Goal: Task Accomplishment & Management: Complete application form

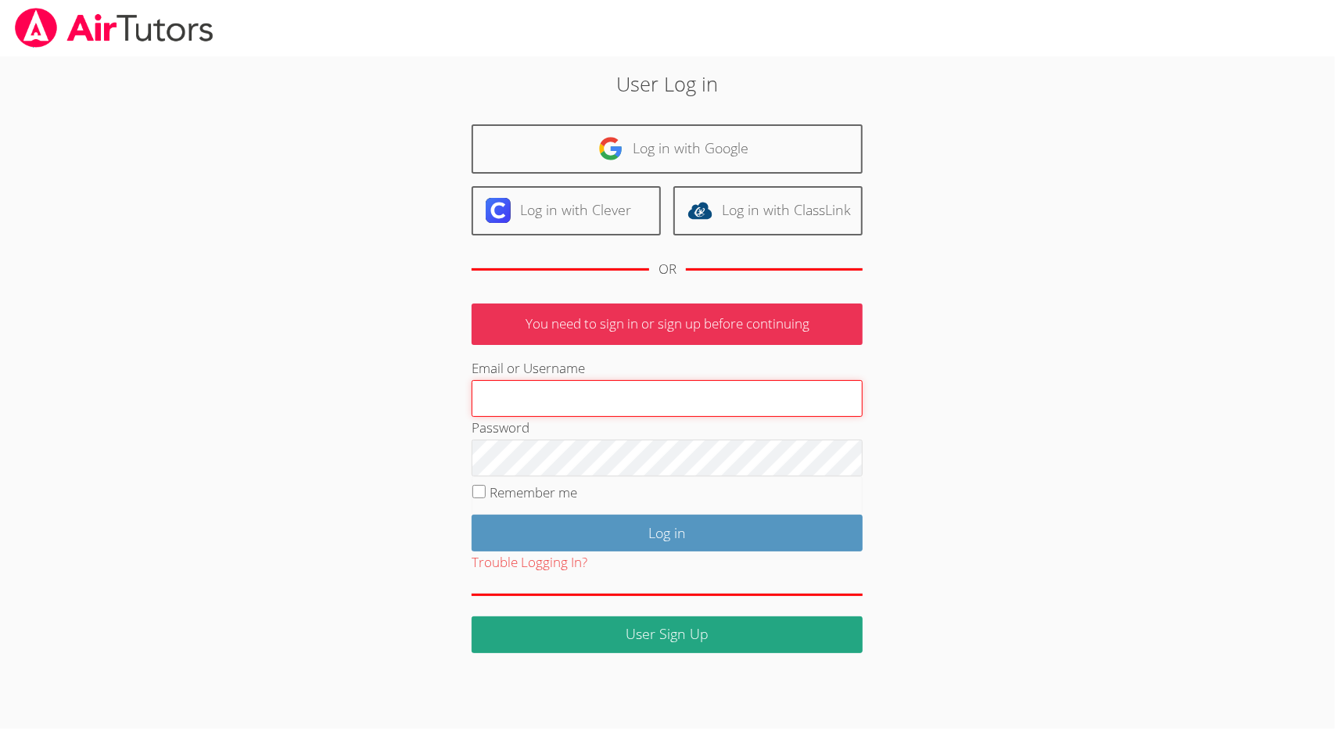
type input "[EMAIL_ADDRESS][DOMAIN_NAME]"
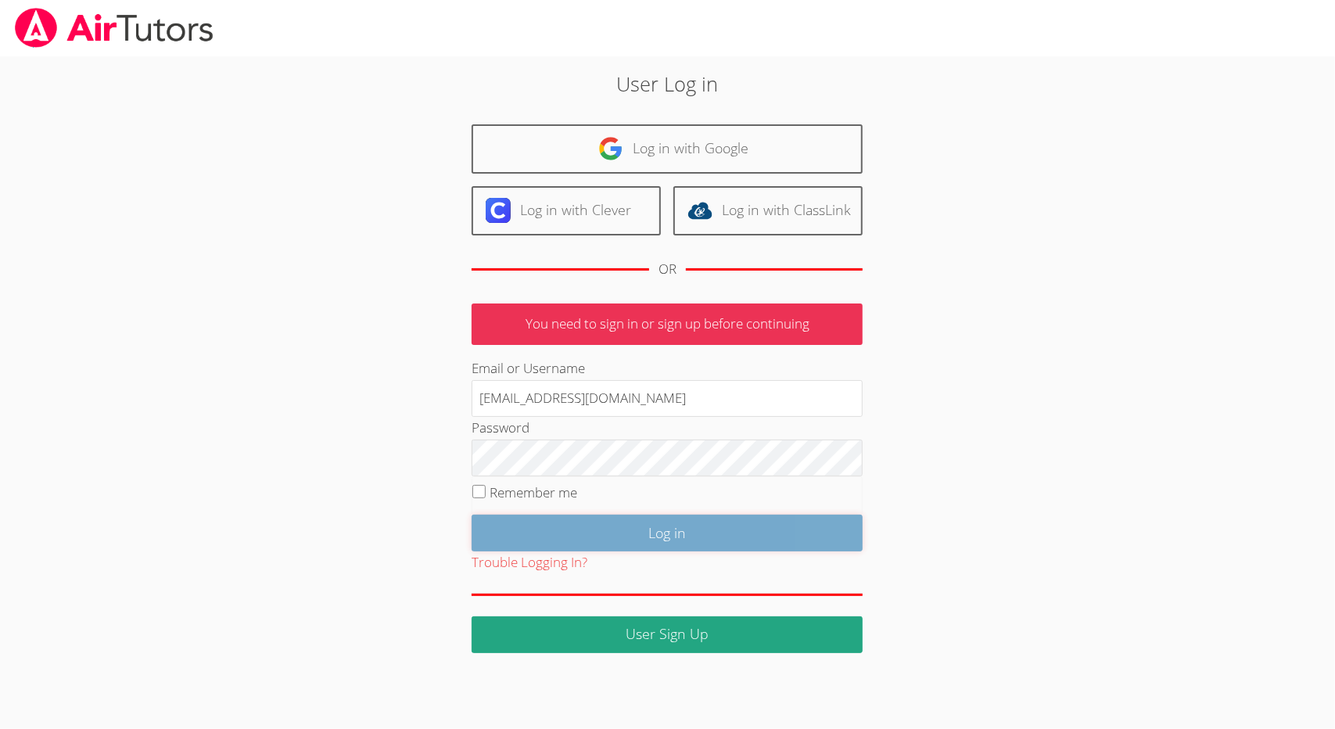
click at [704, 528] on input "Log in" at bounding box center [666, 532] width 391 height 37
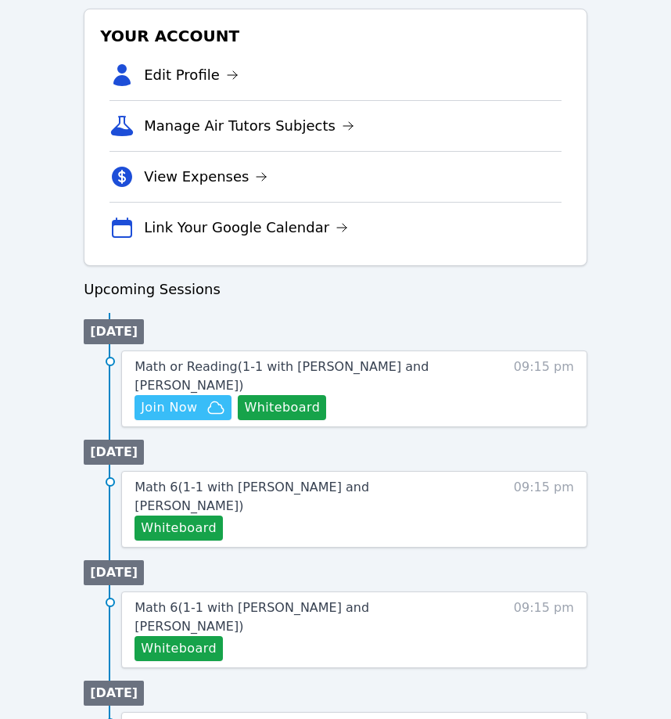
scroll to position [512, 0]
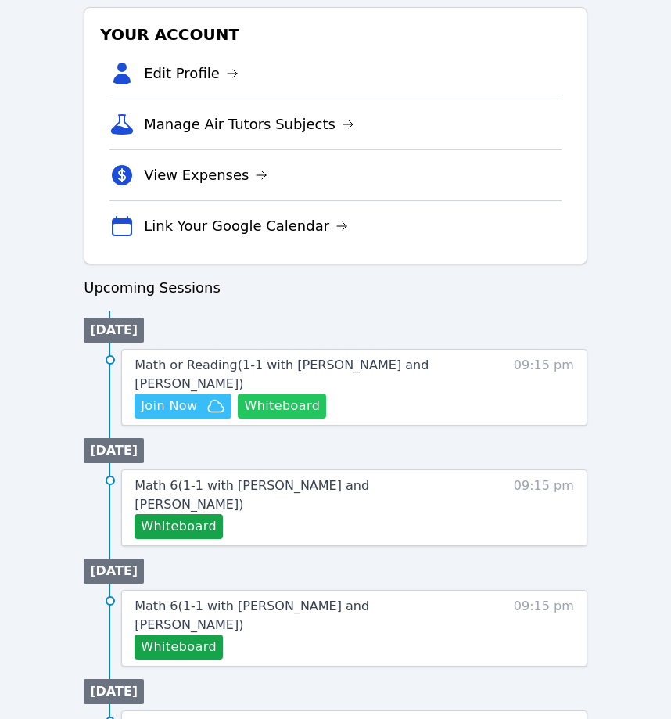
click at [298, 398] on button "Whiteboard" at bounding box center [282, 405] width 88 height 25
click at [192, 403] on span "Join Now" at bounding box center [169, 405] width 56 height 19
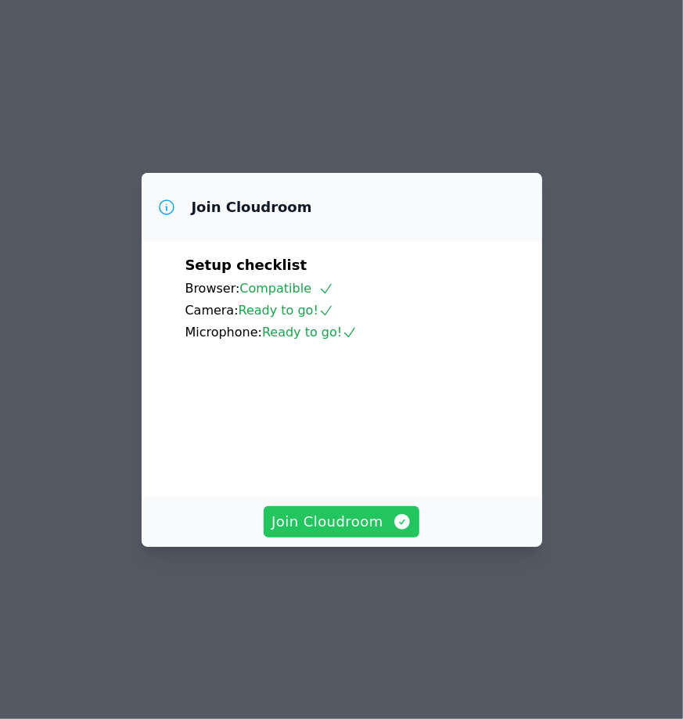
click at [346, 532] on span "Join Cloudroom" at bounding box center [341, 522] width 140 height 22
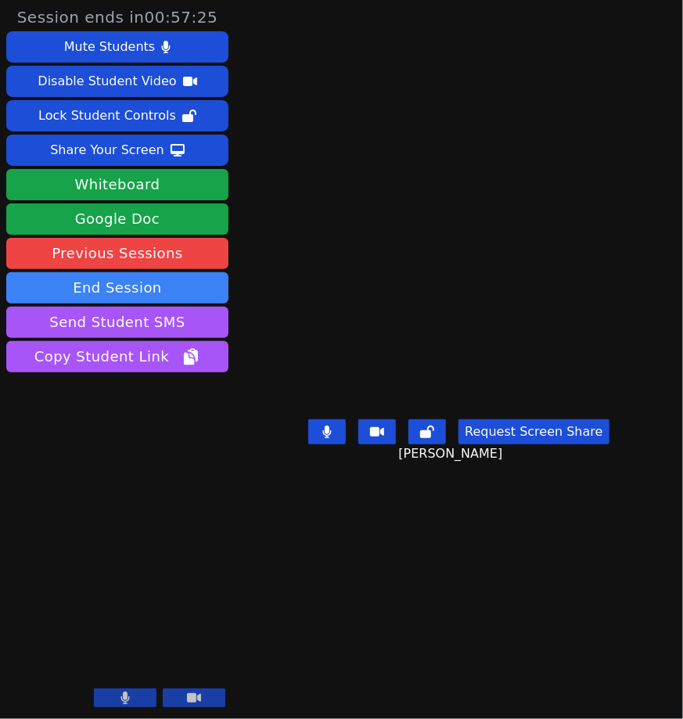
click at [575, 444] on button "Request Screen Share" at bounding box center [533, 431] width 150 height 25
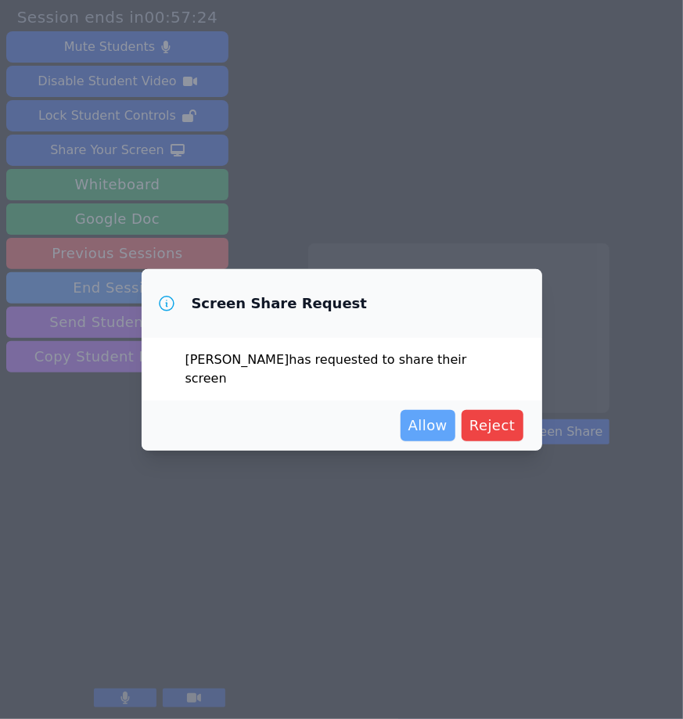
click at [424, 414] on span "Allow" at bounding box center [427, 425] width 39 height 22
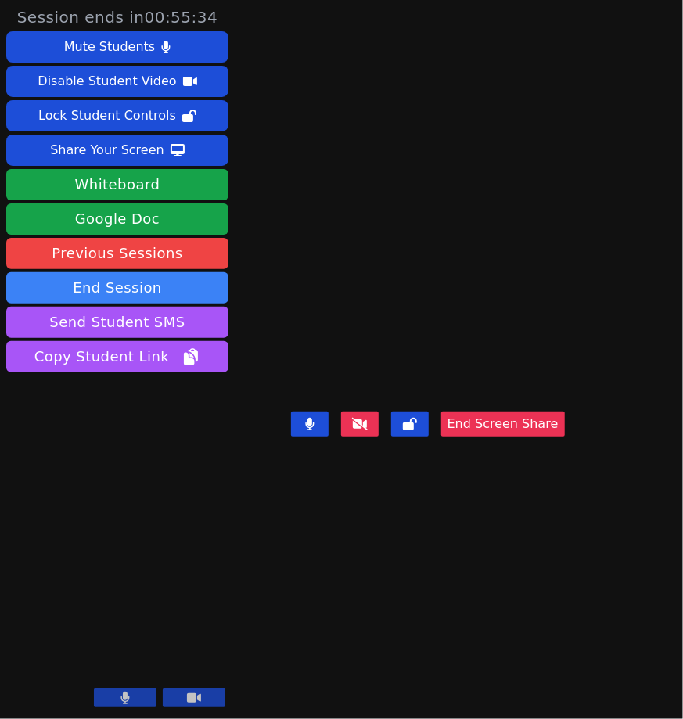
click at [557, 590] on div "[PERSON_NAME] End Screen Share" at bounding box center [428, 359] width 274 height 719
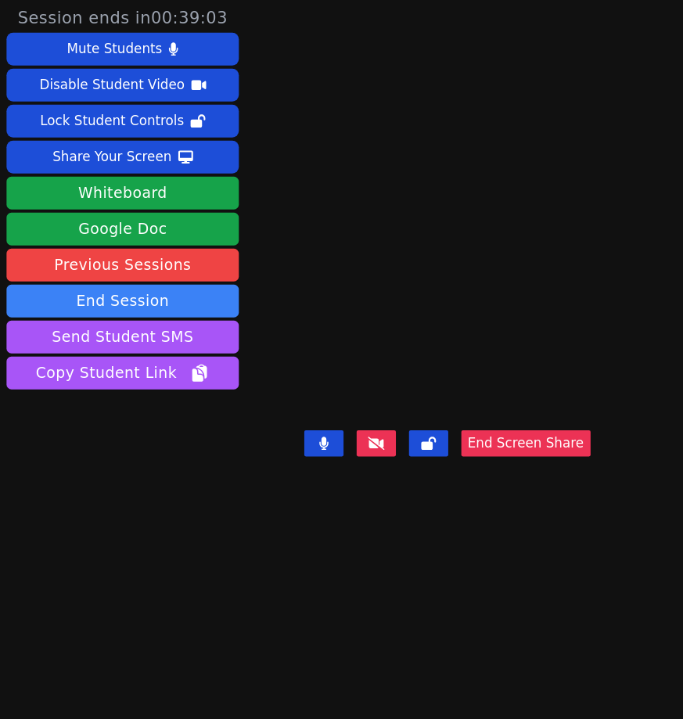
click at [556, 436] on button "End Screen Share" at bounding box center [503, 423] width 124 height 25
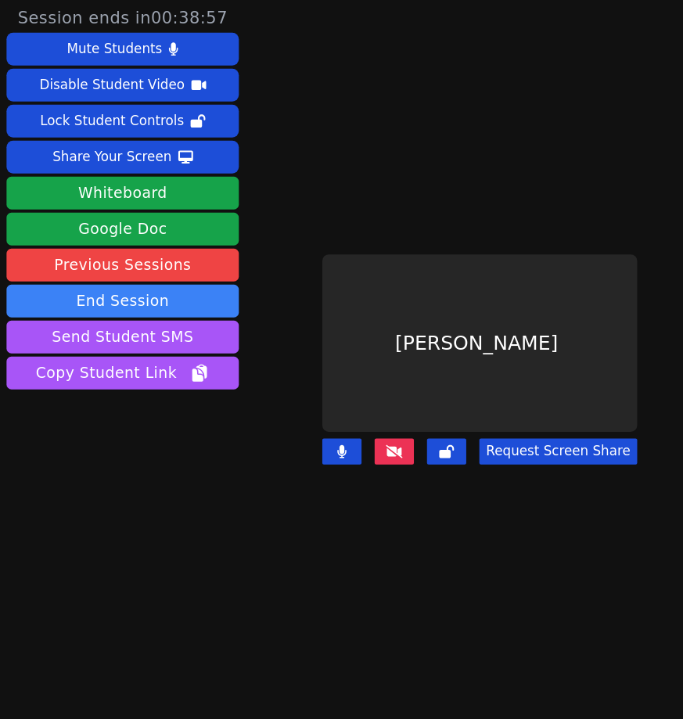
click at [376, 425] on icon at bounding box center [377, 431] width 16 height 13
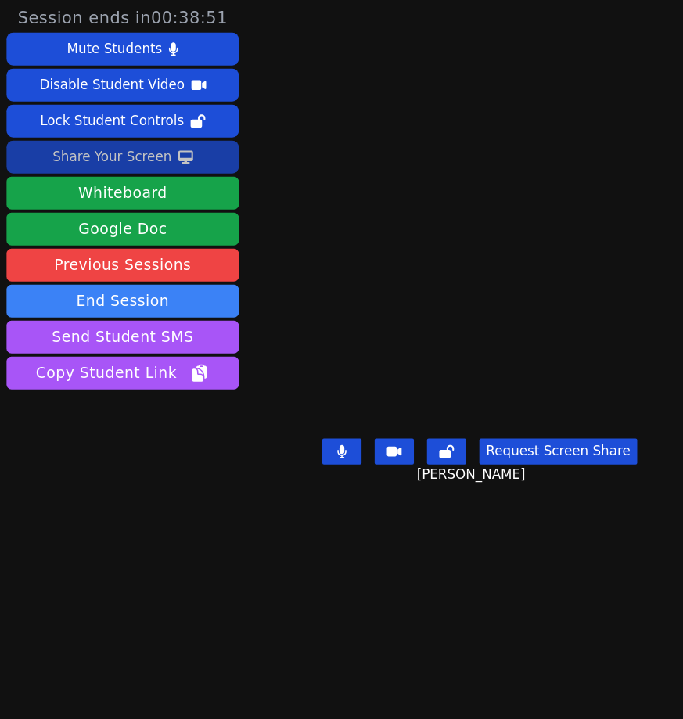
click at [124, 156] on div "Share Your Screen" at bounding box center [107, 150] width 114 height 25
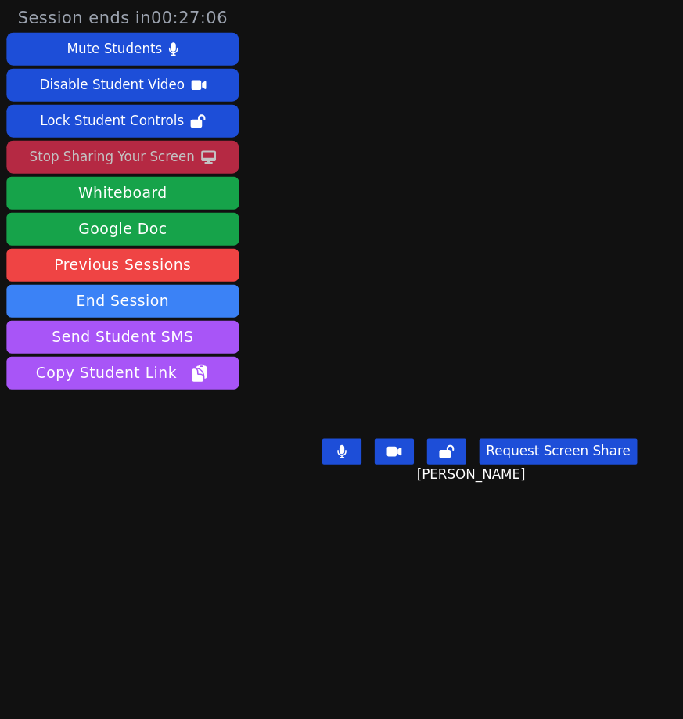
click at [152, 152] on div "Stop Sharing Your Screen" at bounding box center [107, 150] width 158 height 25
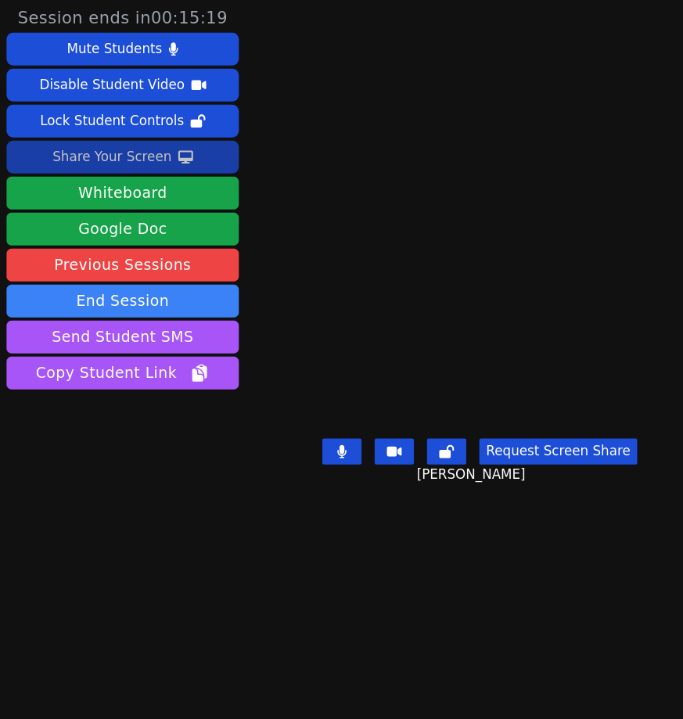
click at [511, 428] on button "Request Screen Share" at bounding box center [533, 431] width 150 height 25
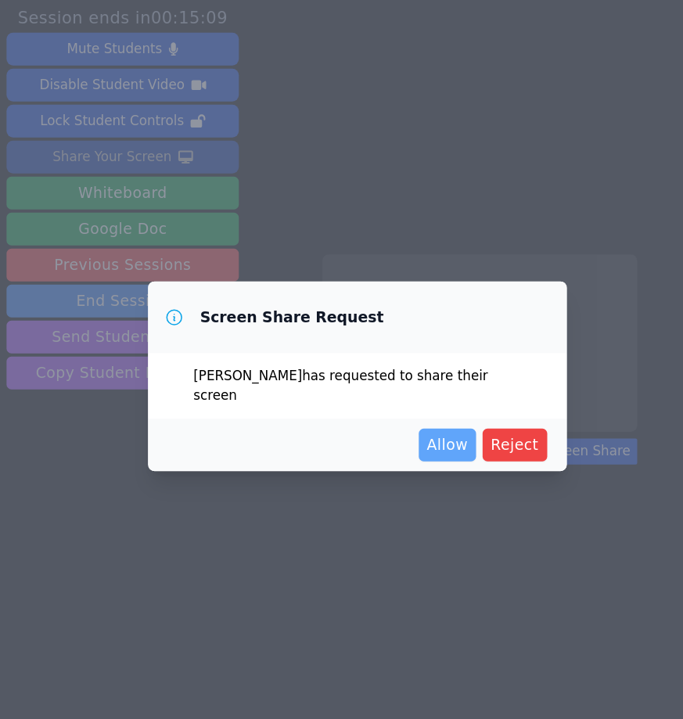
click at [427, 421] on span "Allow" at bounding box center [427, 425] width 39 height 22
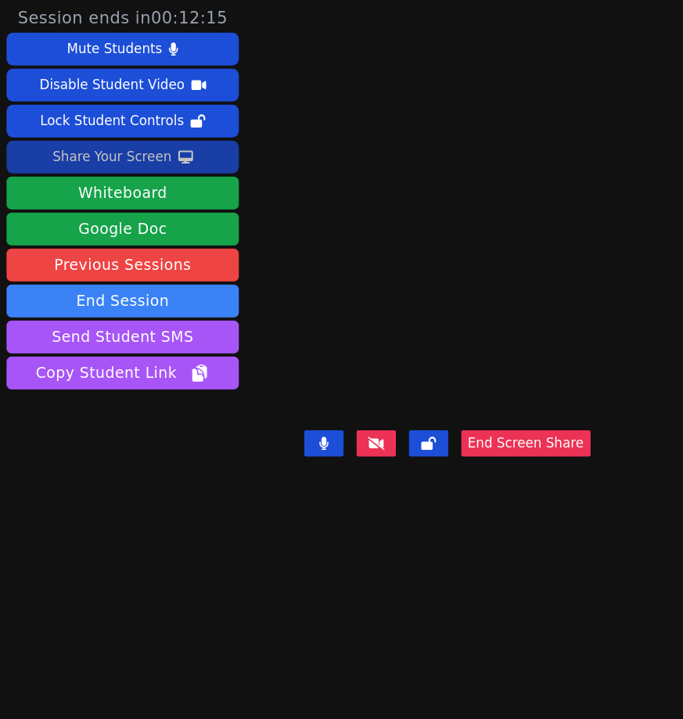
click at [502, 87] on div "[PERSON_NAME] End Screen Share" at bounding box center [428, 359] width 274 height 719
click at [499, 436] on button "End Screen Share" at bounding box center [503, 423] width 124 height 25
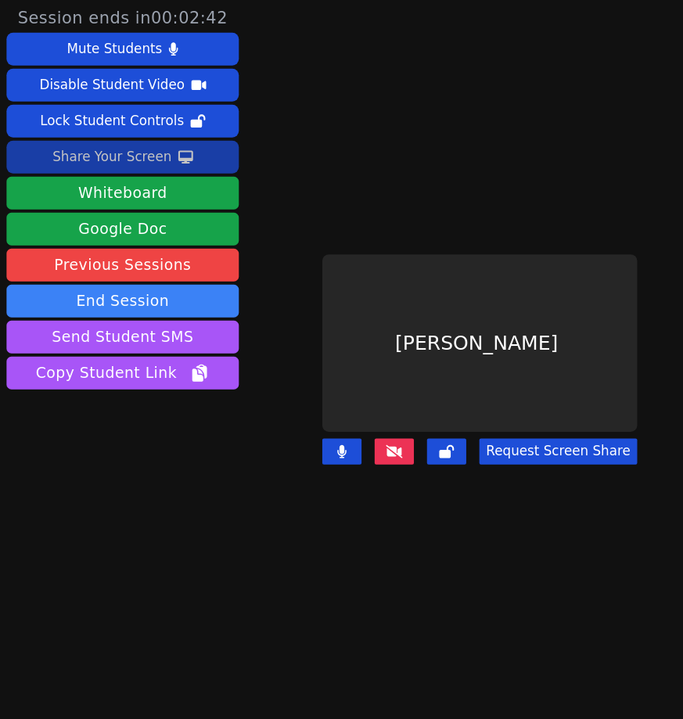
click at [391, 420] on button at bounding box center [377, 431] width 38 height 25
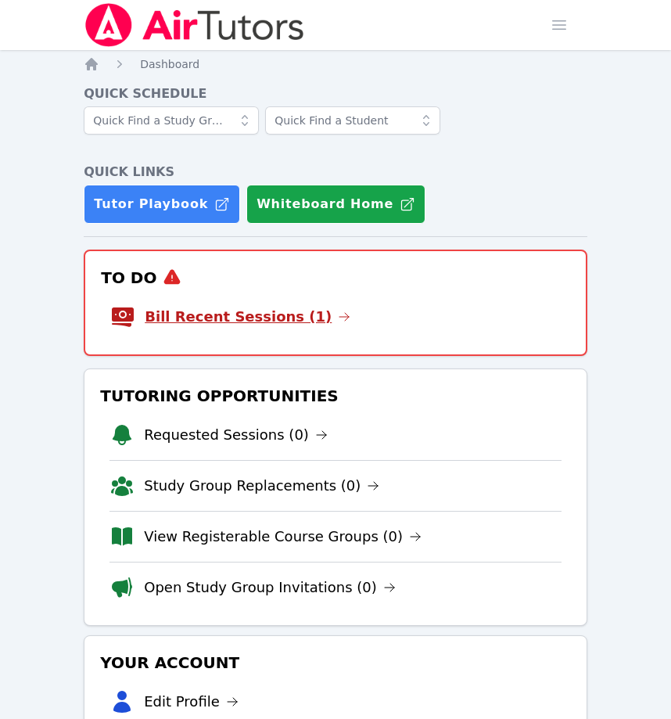
click at [253, 321] on link "Bill Recent Sessions (1)" at bounding box center [248, 317] width 206 height 22
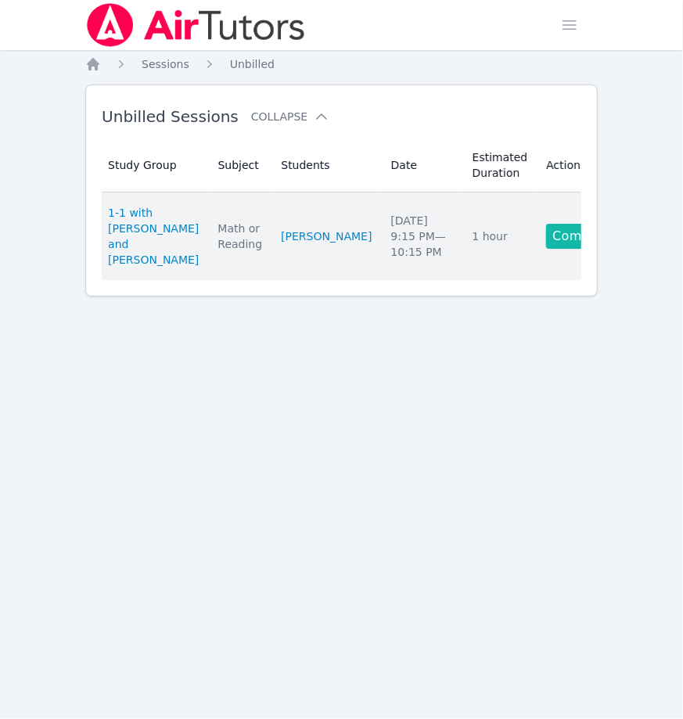
click at [563, 231] on link "Complete" at bounding box center [583, 236] width 75 height 25
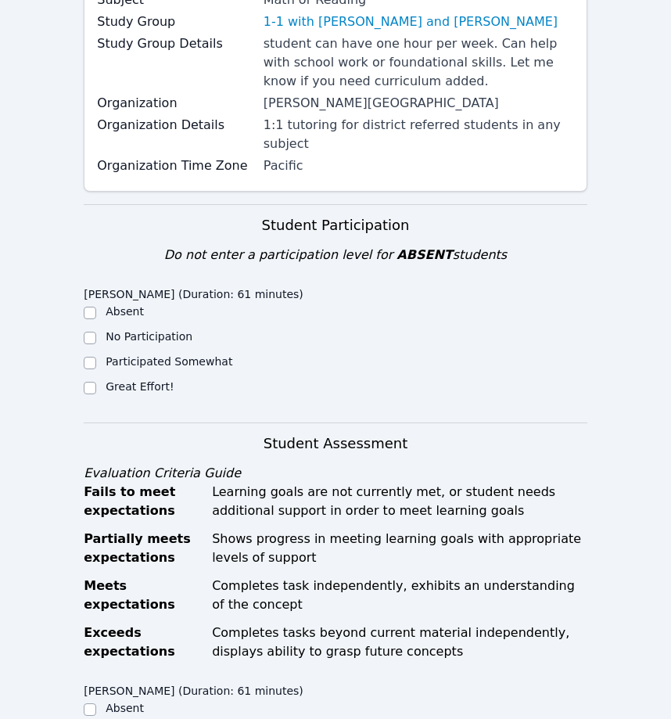
scroll to position [246, 0]
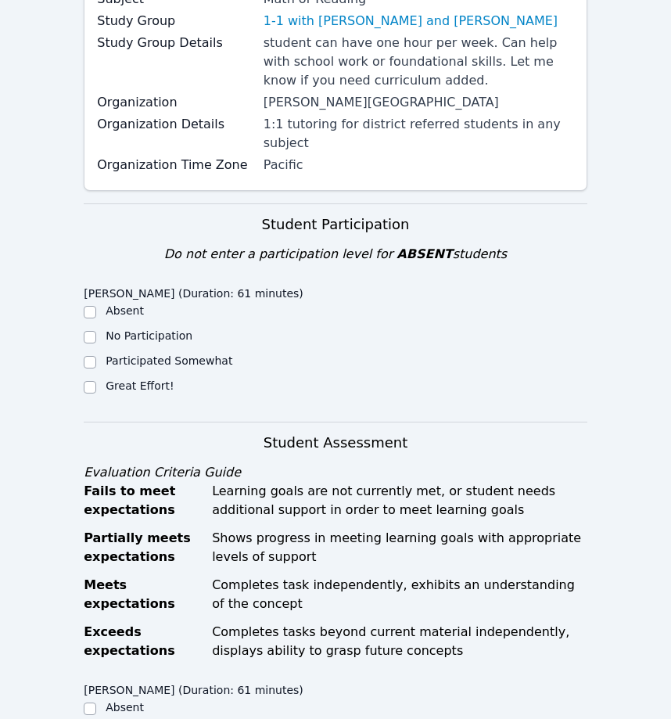
click at [133, 379] on label "Great Effort!" at bounding box center [140, 385] width 68 height 13
click at [96, 381] on input "Great Effort!" at bounding box center [90, 387] width 13 height 13
checkbox input "true"
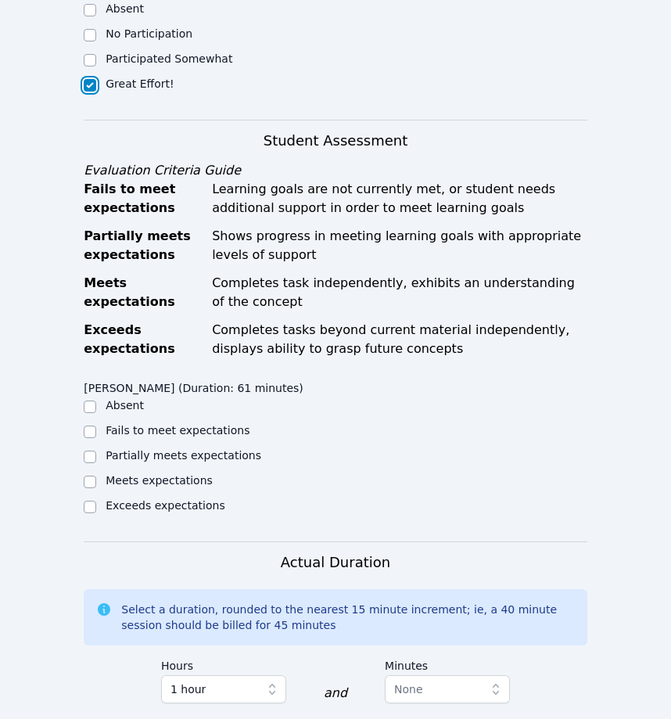
scroll to position [552, 0]
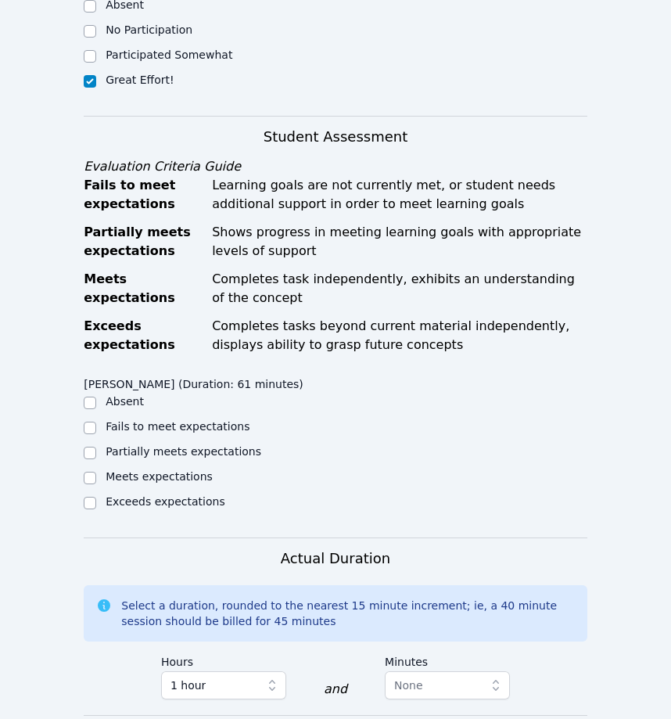
click at [141, 495] on label "Exceeds expectations" at bounding box center [165, 501] width 119 height 13
click at [96, 496] on input "Exceeds expectations" at bounding box center [90, 502] width 13 height 13
checkbox input "true"
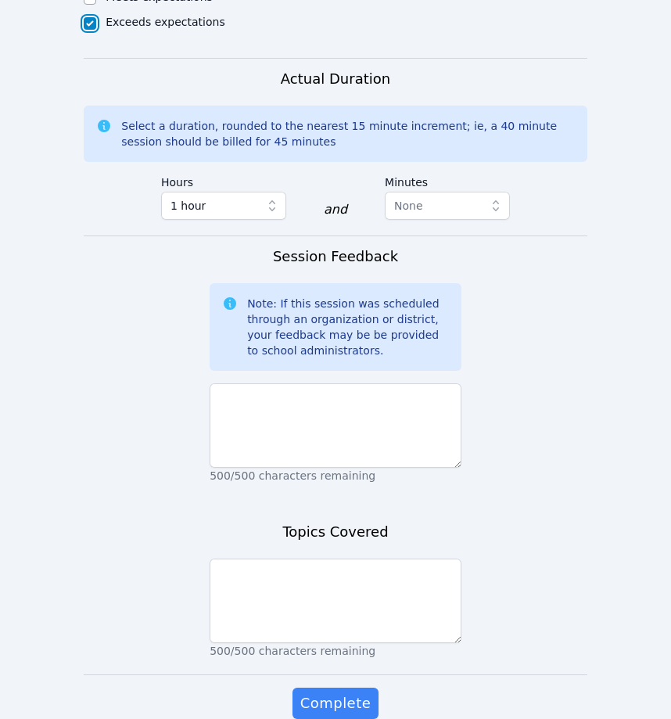
scroll to position [1032, 0]
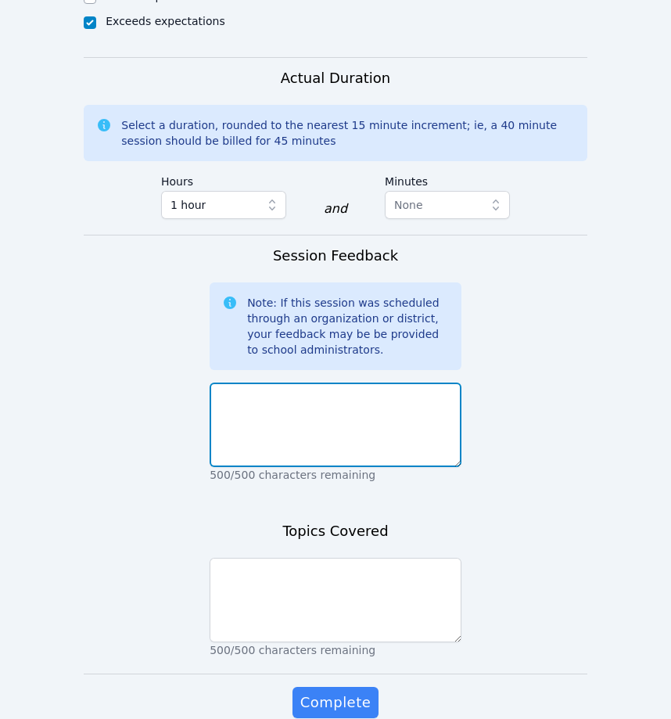
click at [341, 421] on textarea at bounding box center [336, 424] width 252 height 84
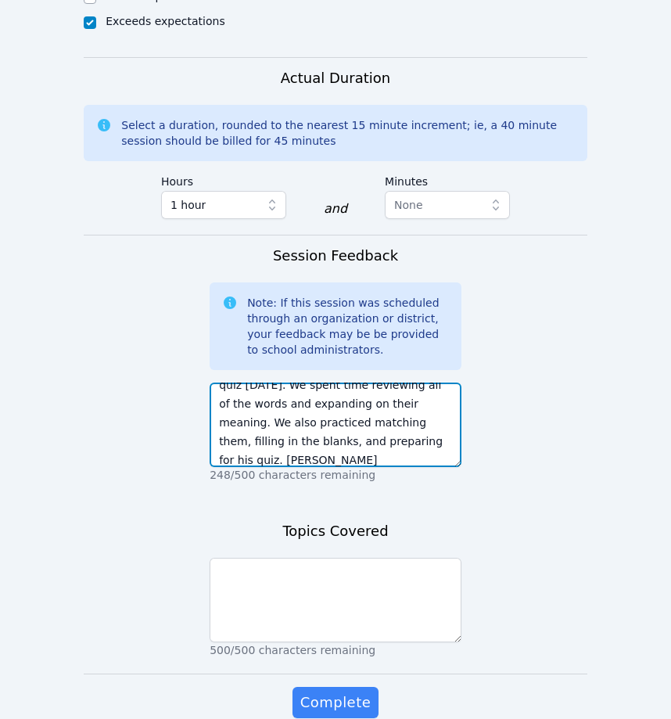
scroll to position [49, 0]
type textarea "Andrei has a vocabulary math quiz tomorrow. We spent time reviewing all of the …"
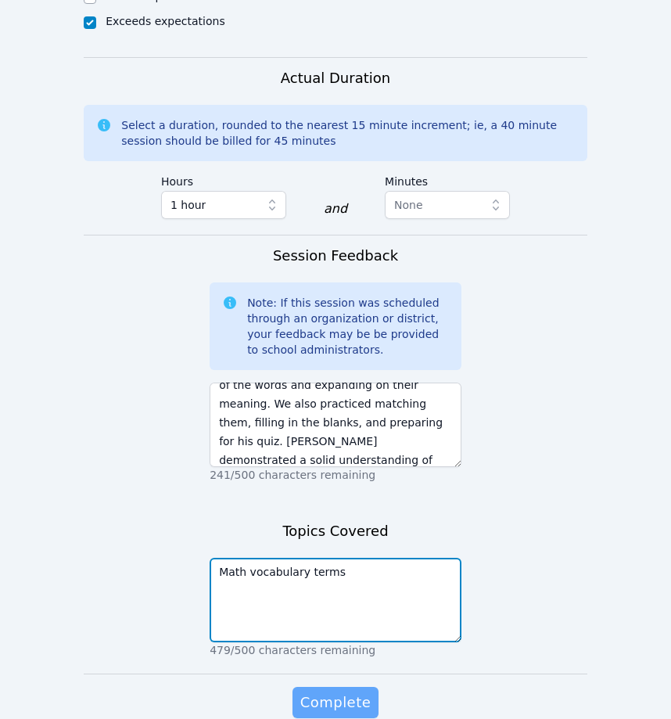
type textarea "Math vocabulary terms"
click at [341, 692] on span "Complete" at bounding box center [335, 702] width 70 height 22
